Goal: Transaction & Acquisition: Purchase product/service

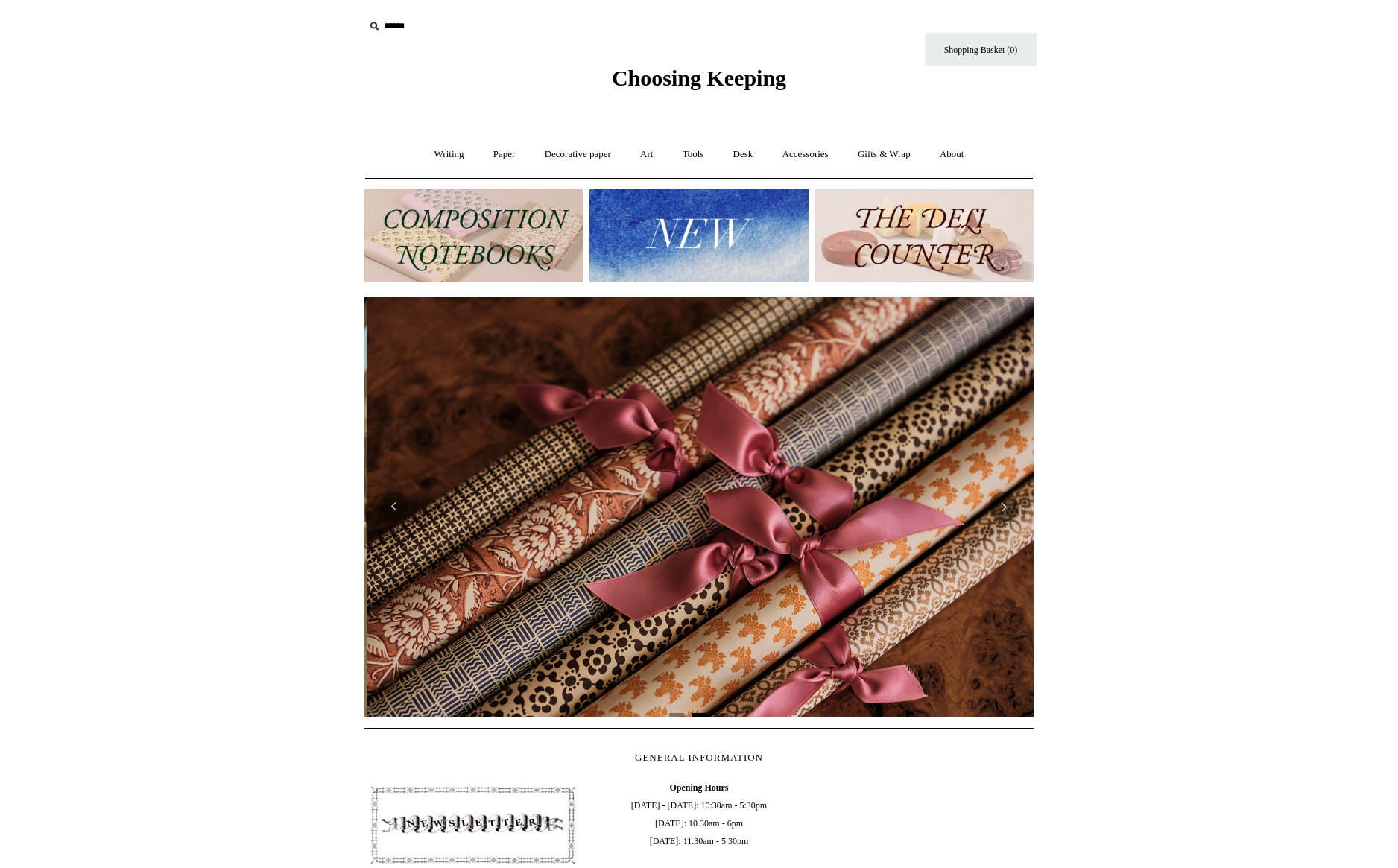
scroll to position [0, 1338]
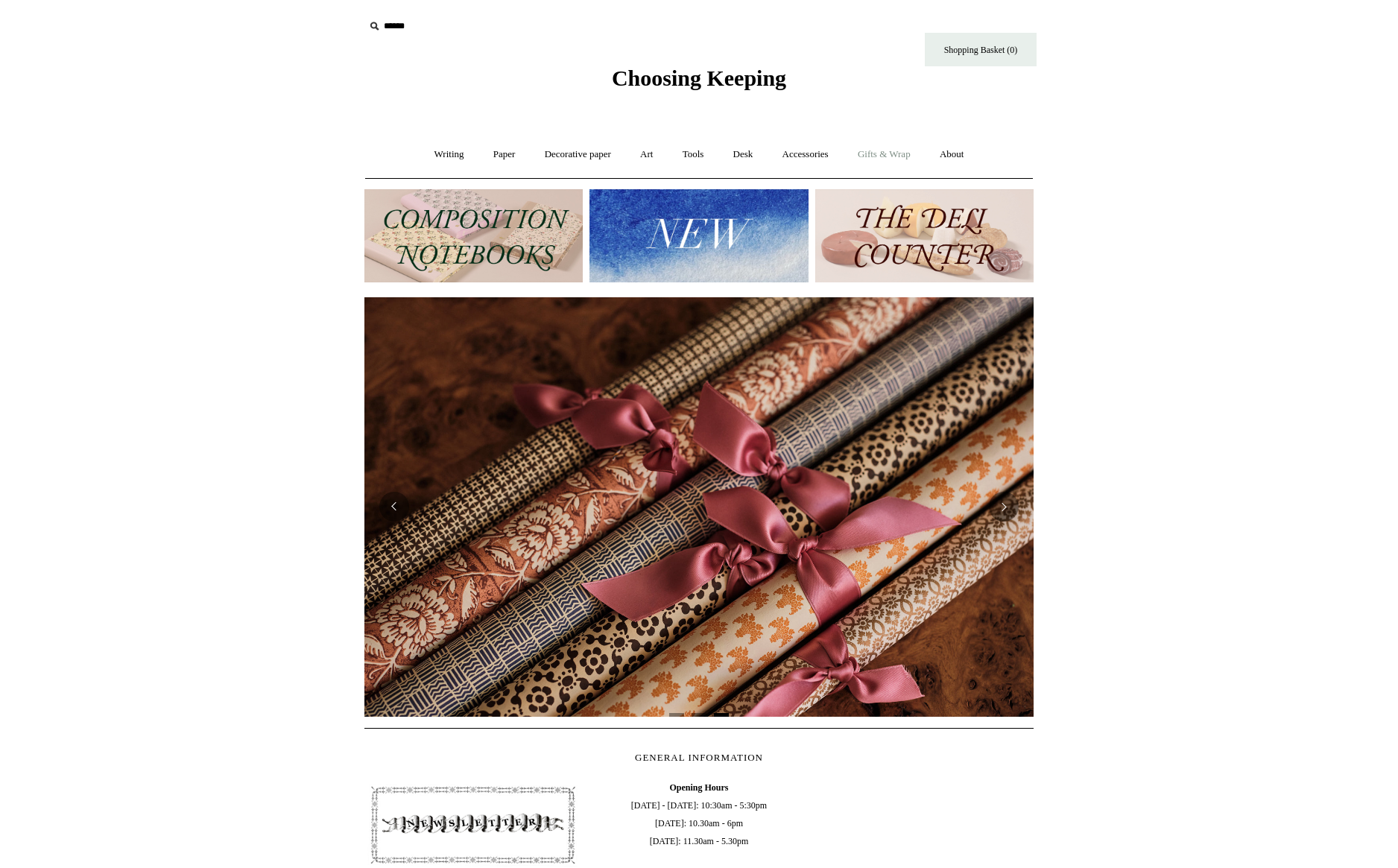
click at [915, 151] on link "Gifts & Wrap +" at bounding box center [884, 155] width 80 height 39
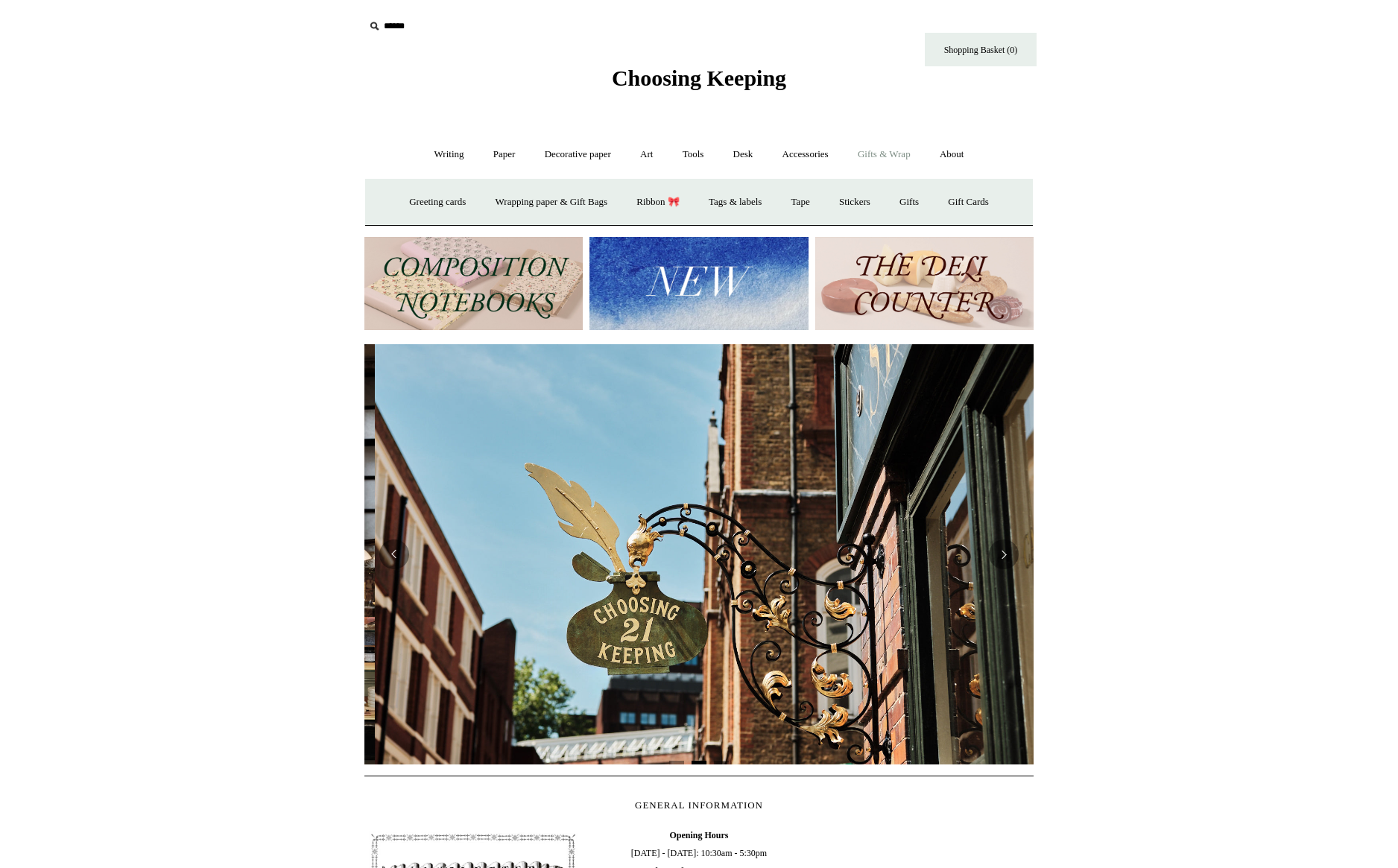
scroll to position [0, 669]
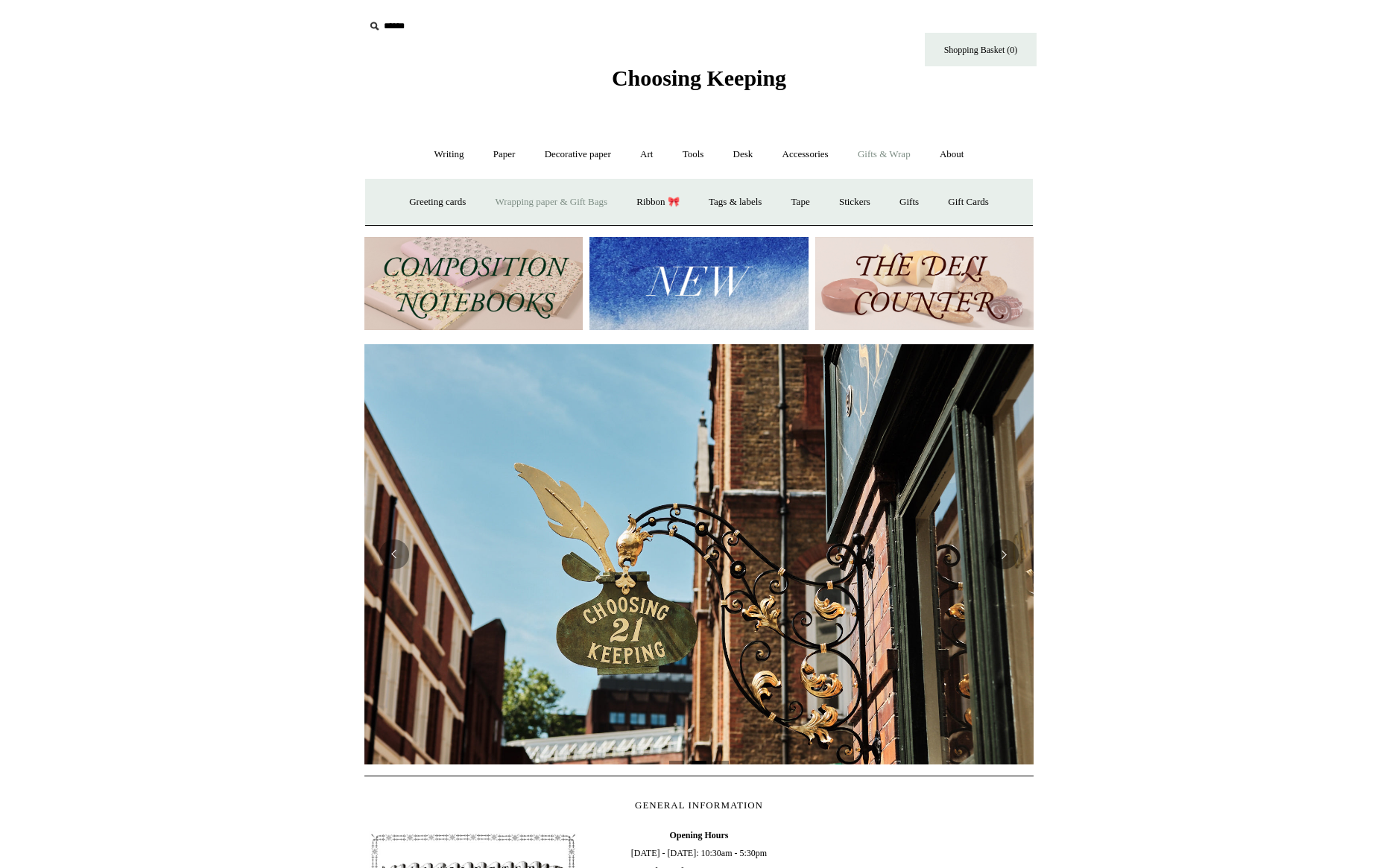
click at [604, 196] on link "Wrapping paper & Gift Bags" at bounding box center [551, 202] width 139 height 39
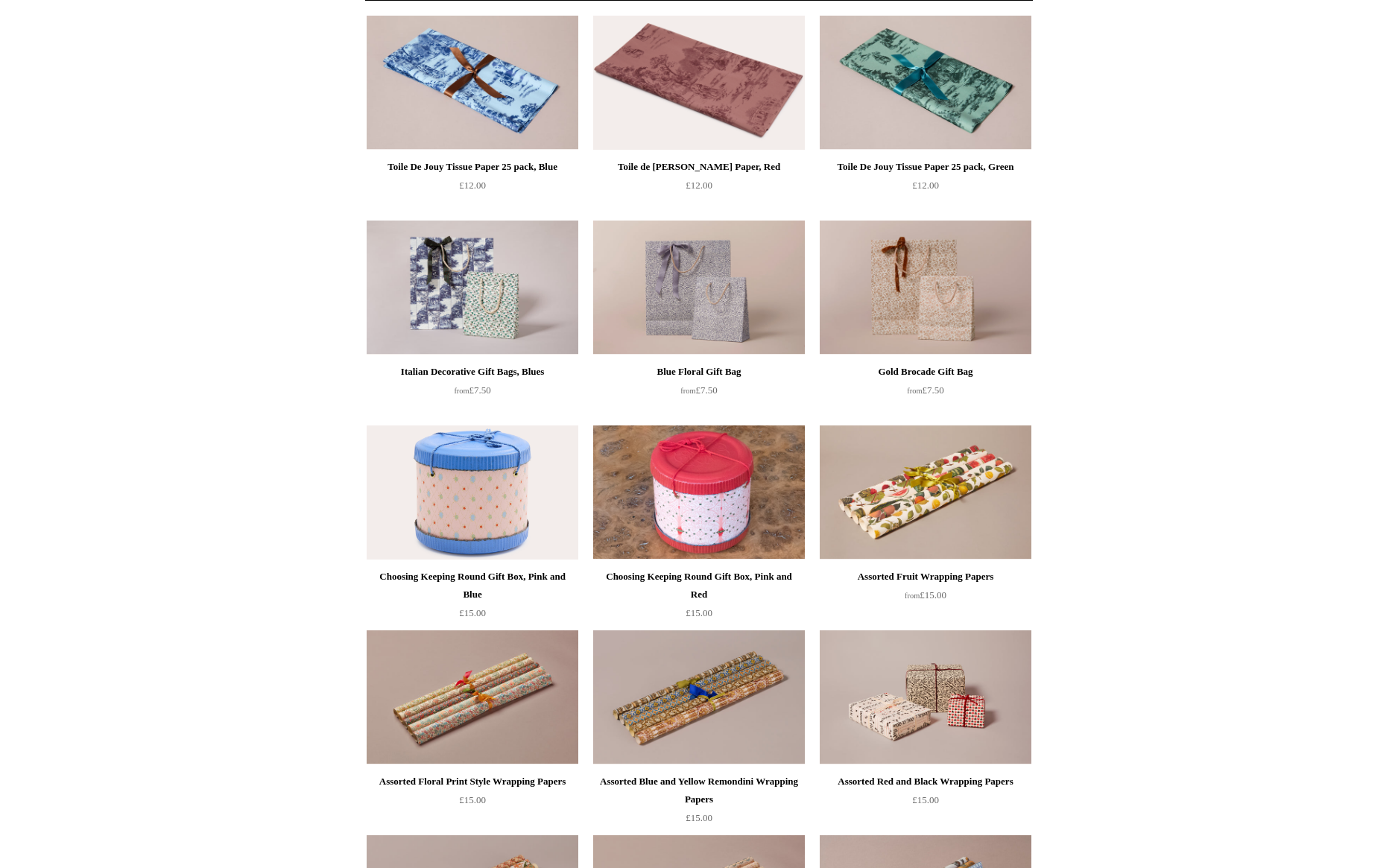
scroll to position [179, 0]
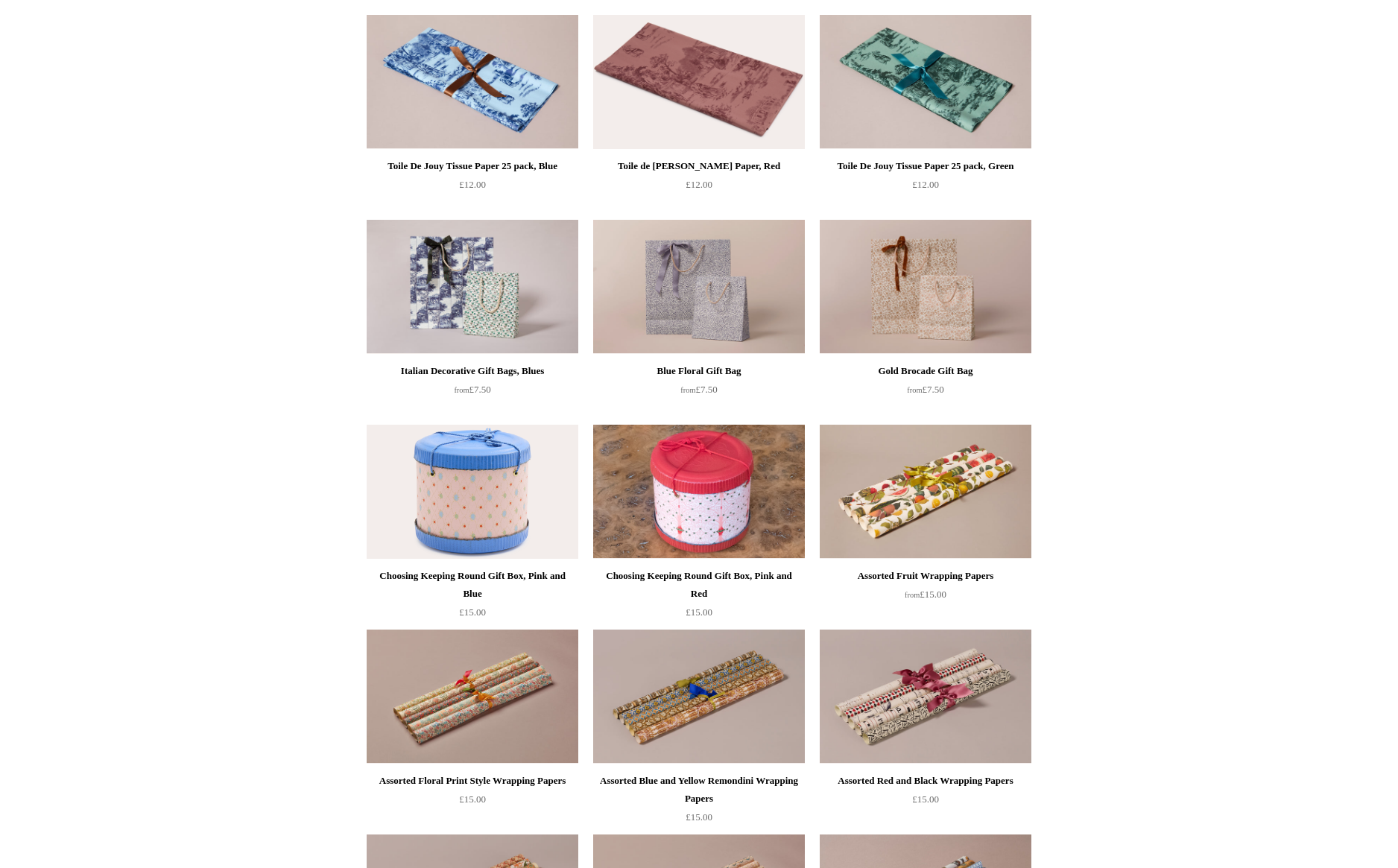
click at [519, 779] on div "Assorted Floral Print Style Wrapping Papers" at bounding box center [472, 781] width 205 height 18
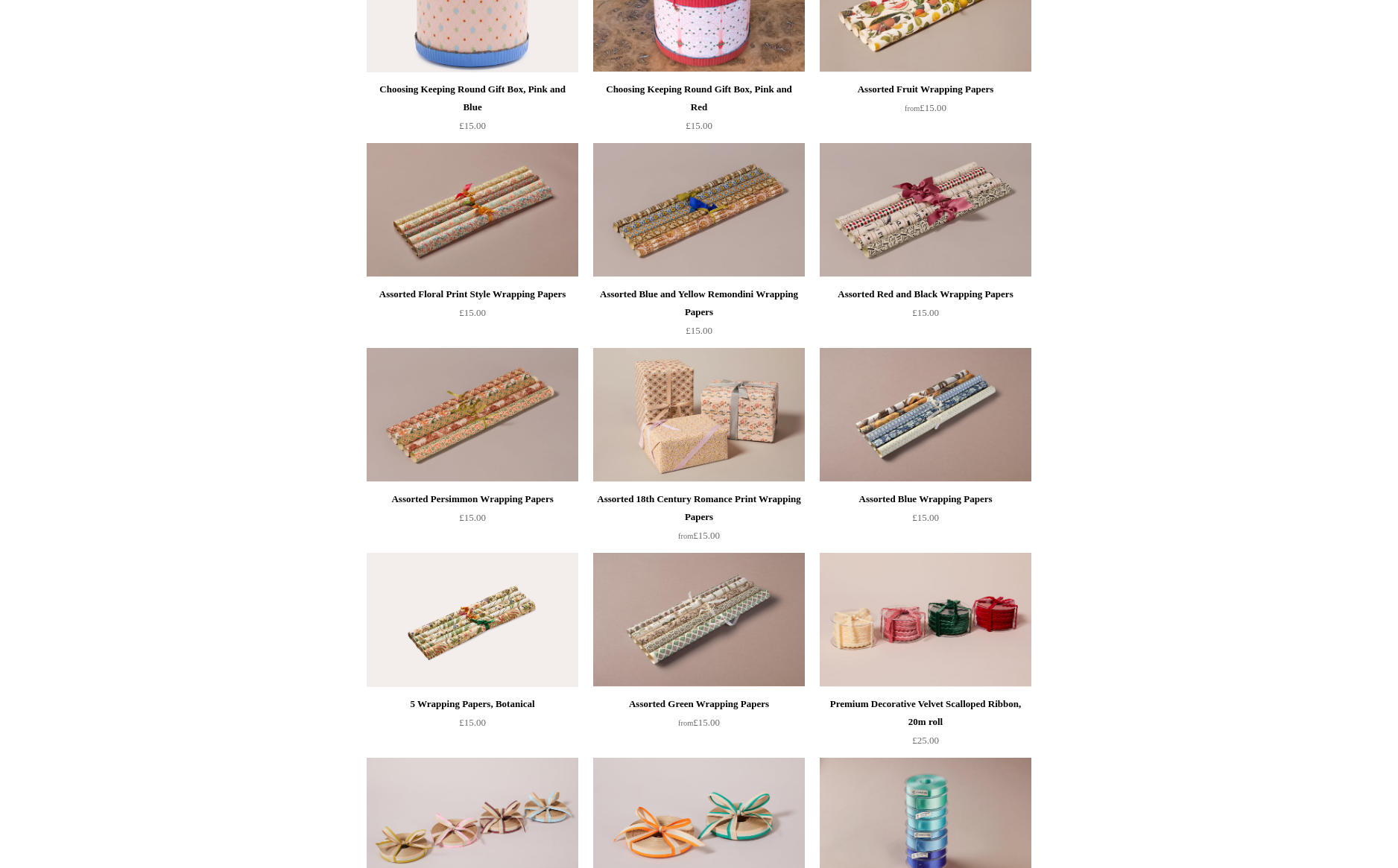
scroll to position [701, 0]
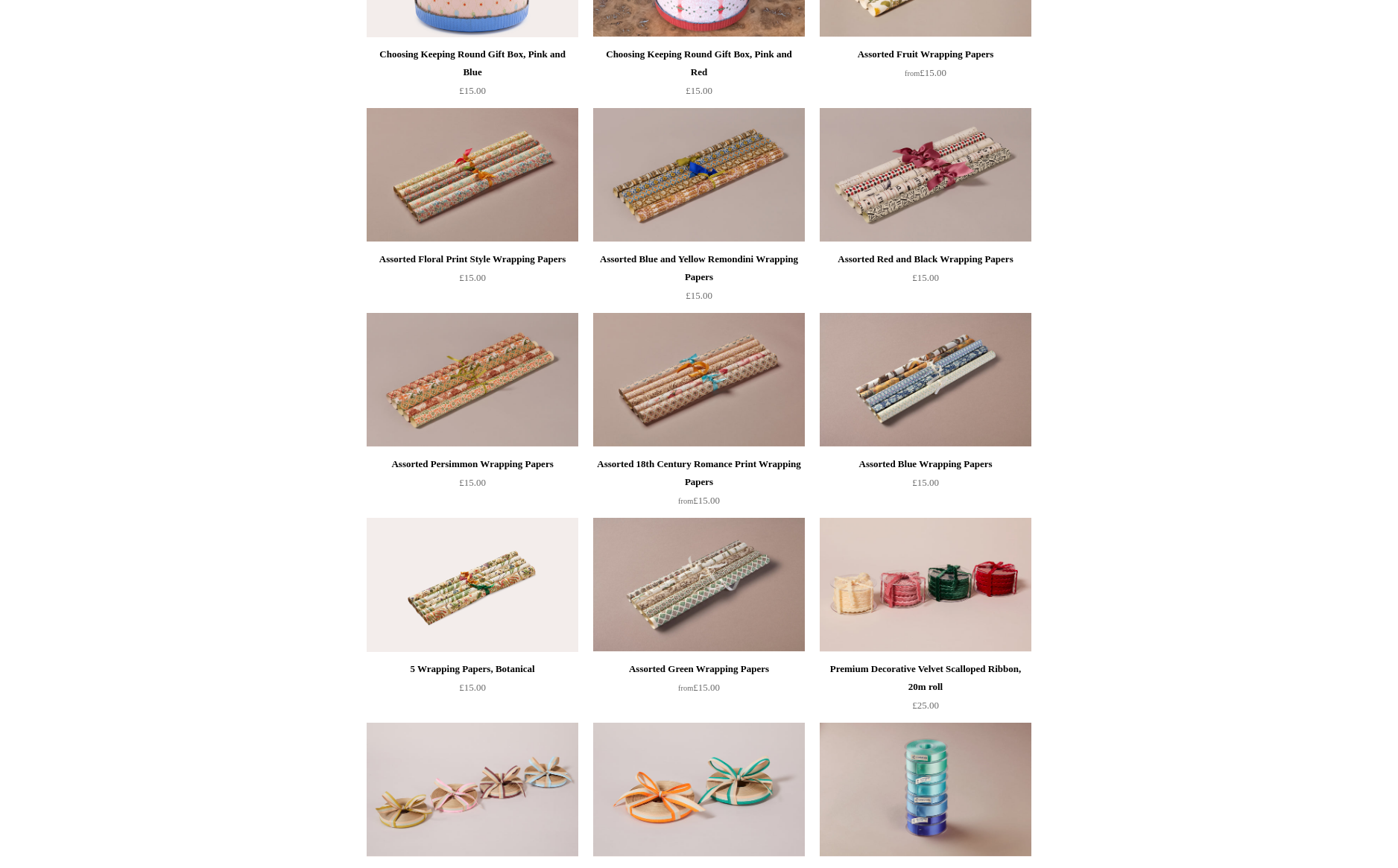
click at [739, 466] on div "Assorted 18th Century Romance Print Wrapping Papers" at bounding box center [699, 473] width 205 height 36
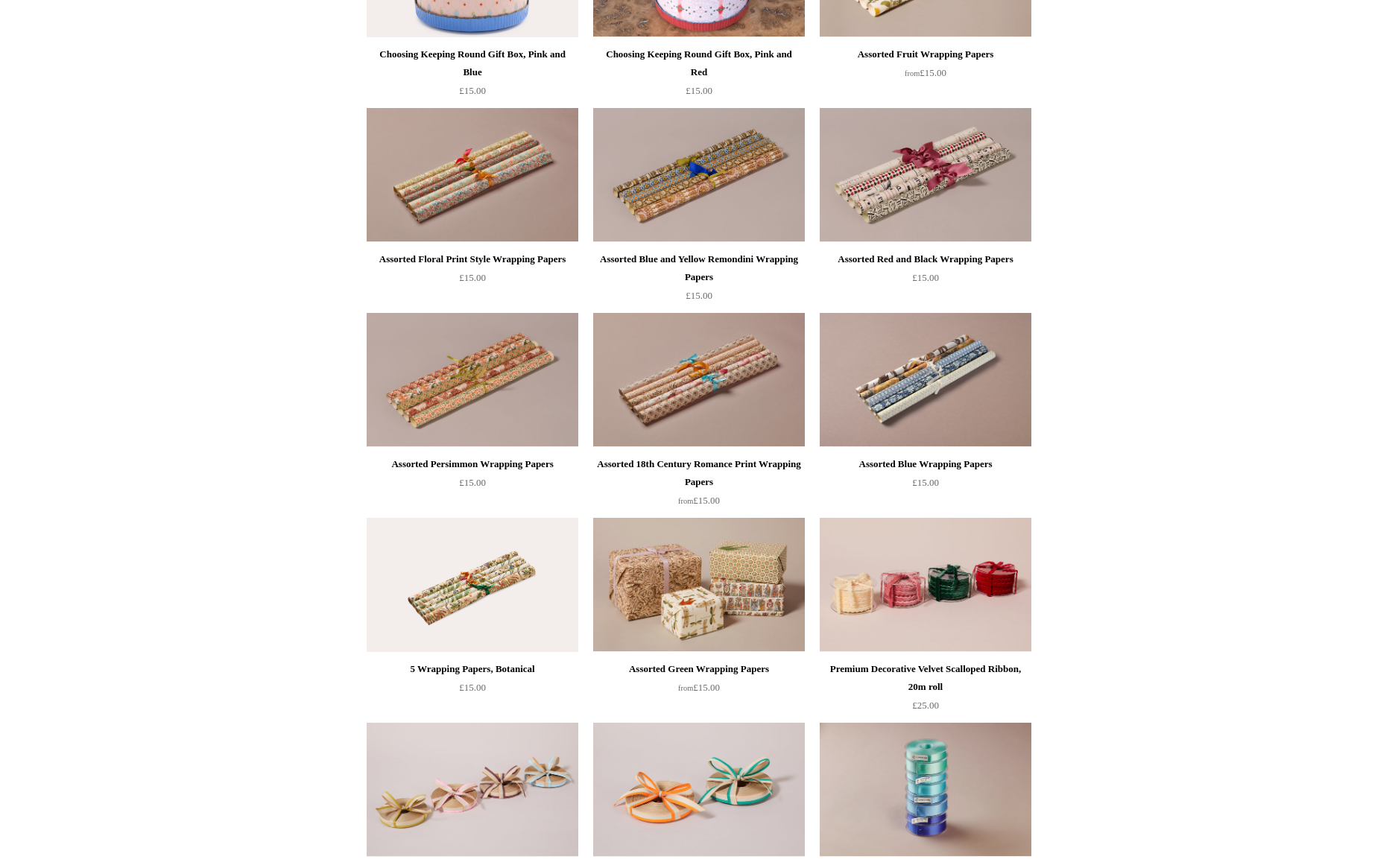
click at [736, 572] on img at bounding box center [699, 584] width 212 height 134
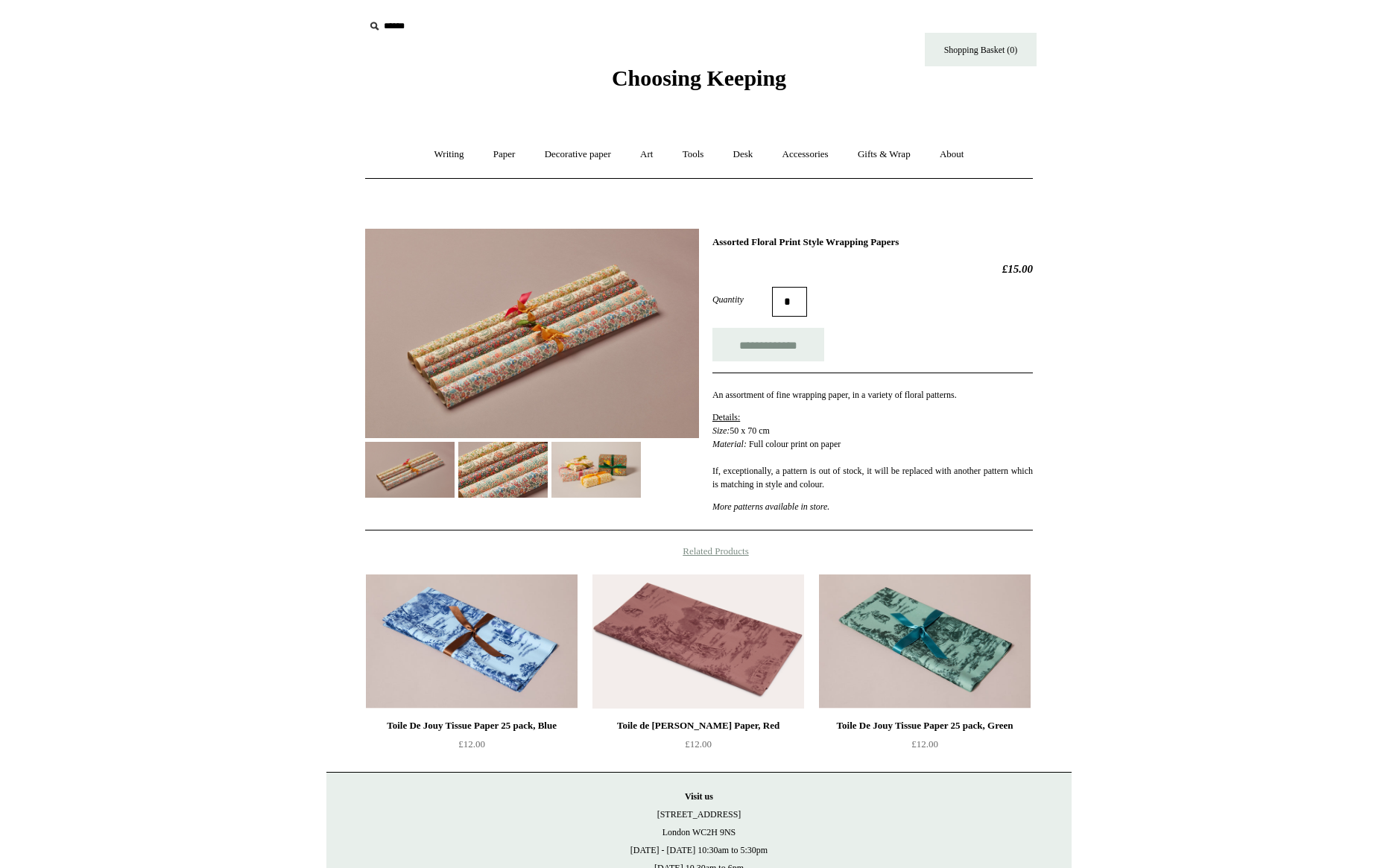
click at [510, 473] on img at bounding box center [502, 470] width 90 height 56
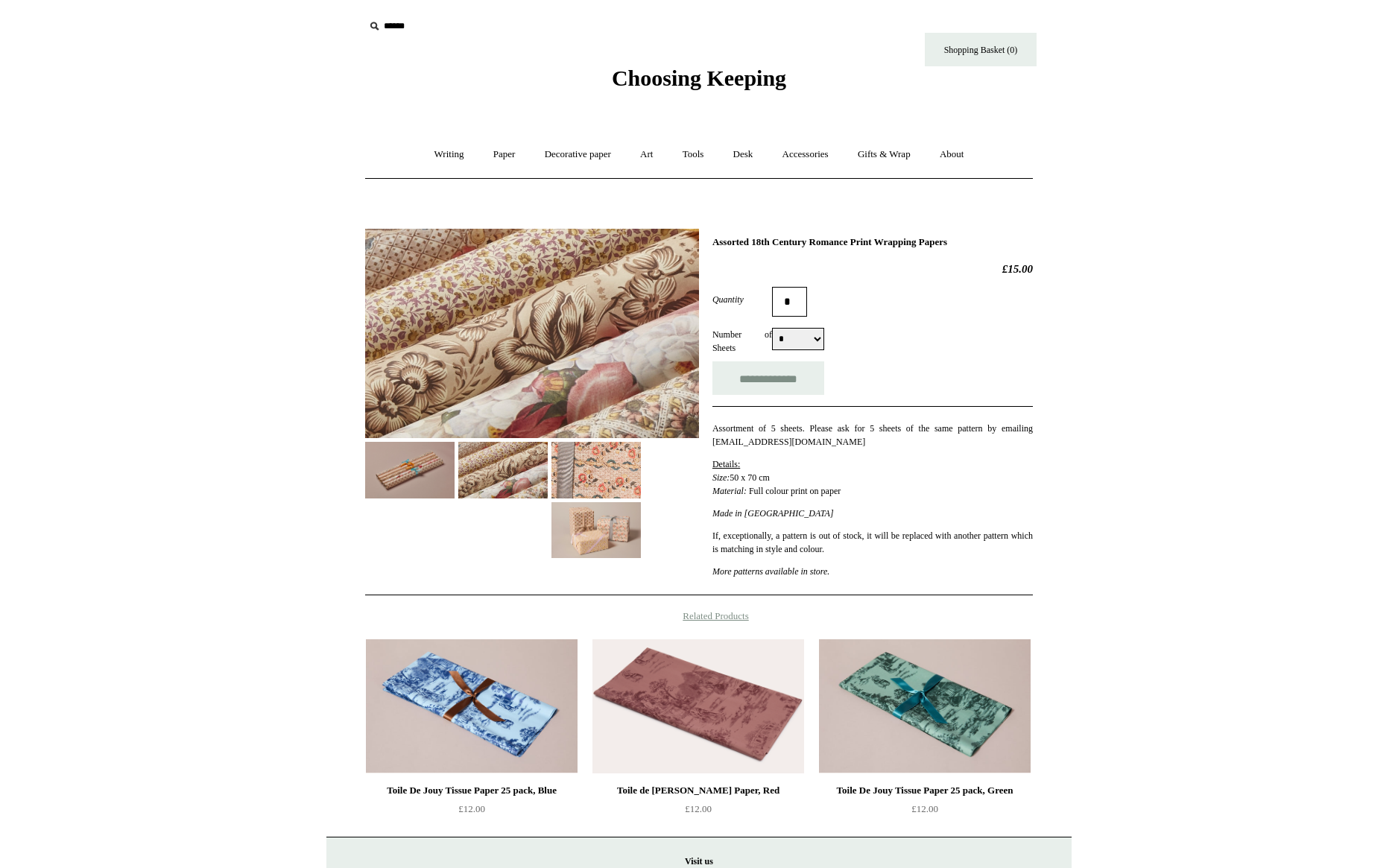
click at [587, 465] on img at bounding box center [596, 470] width 90 height 56
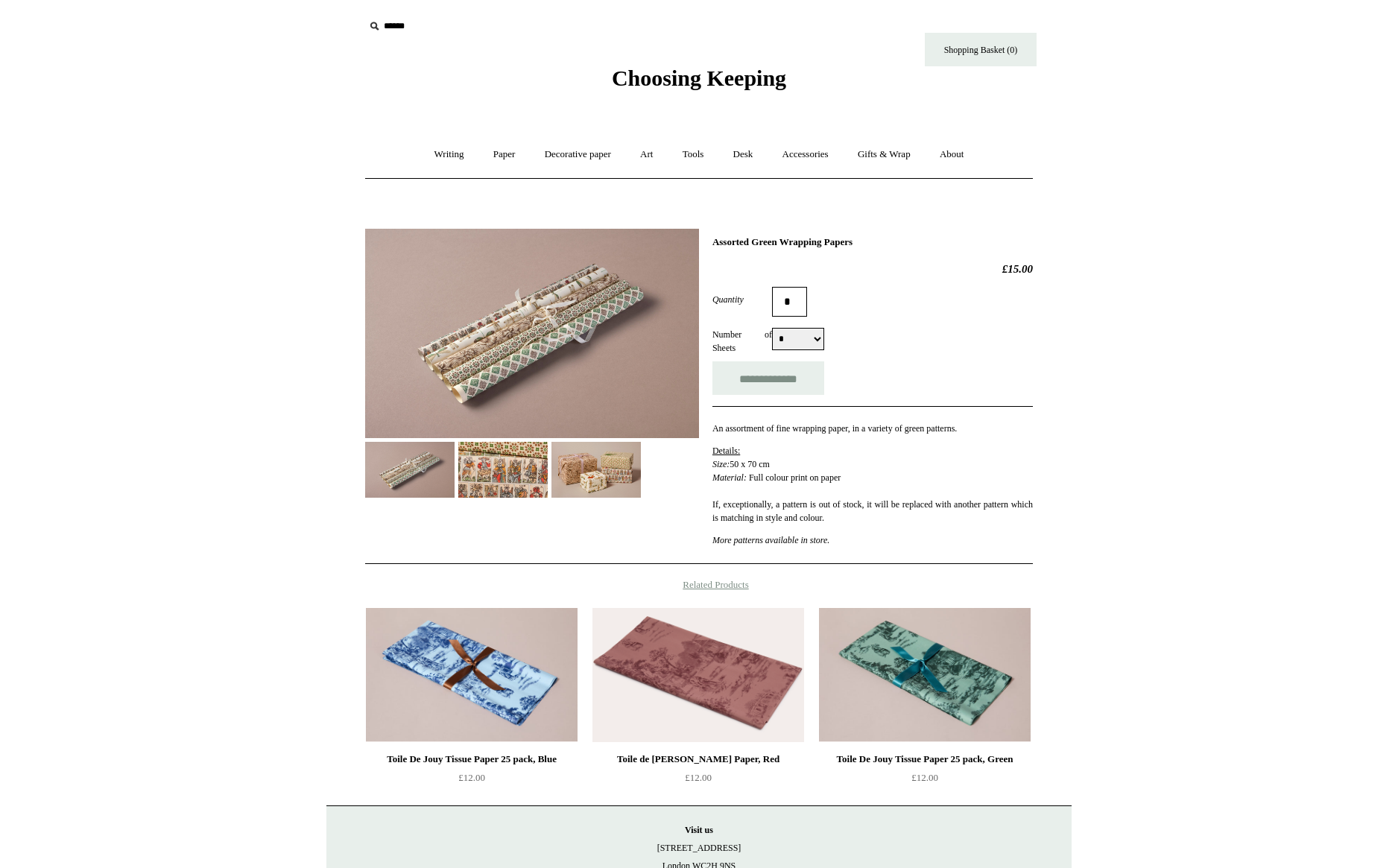
click at [523, 472] on img at bounding box center [502, 470] width 90 height 56
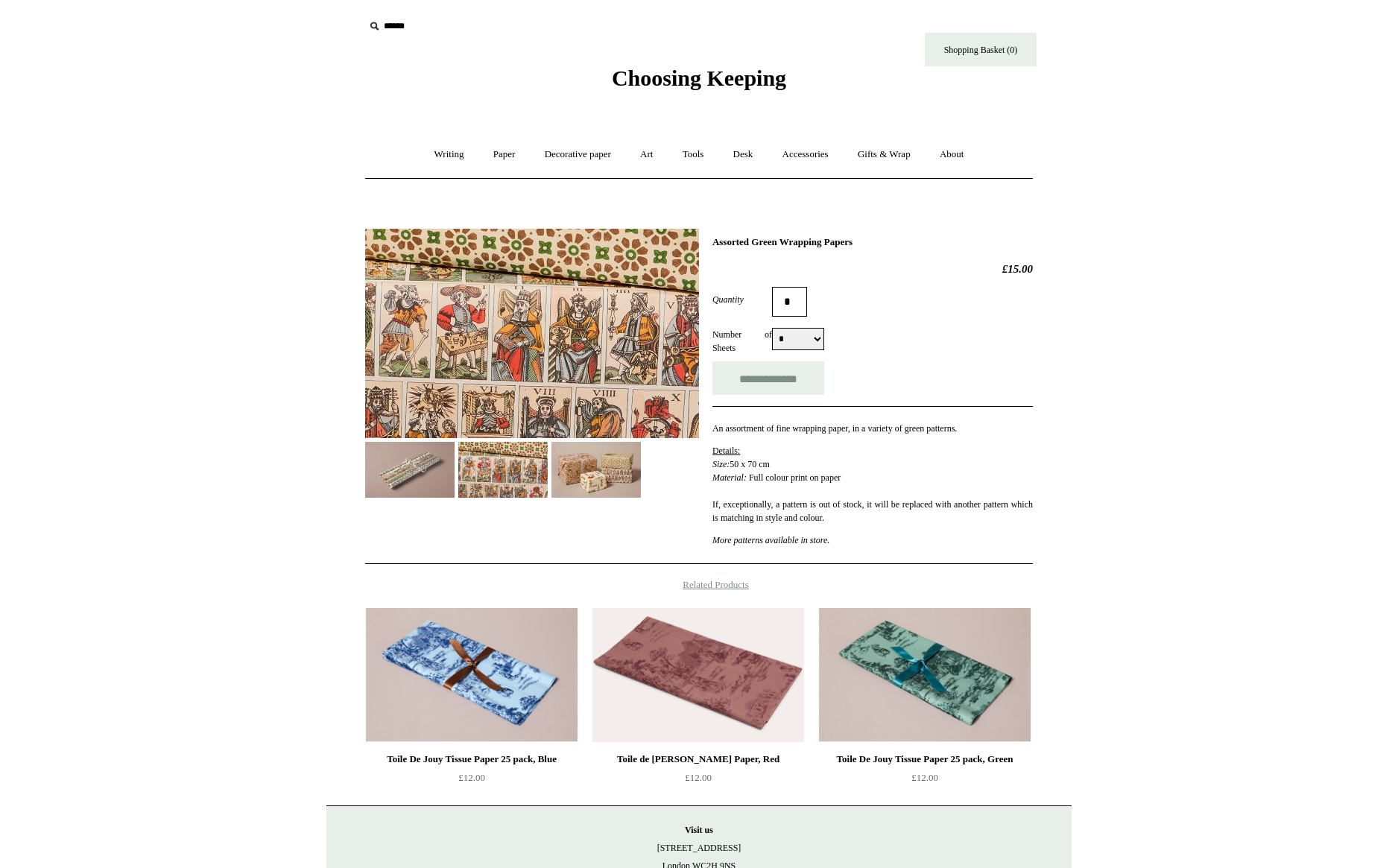
click at [617, 480] on img at bounding box center [596, 470] width 90 height 56
